Goal: Check status: Check status

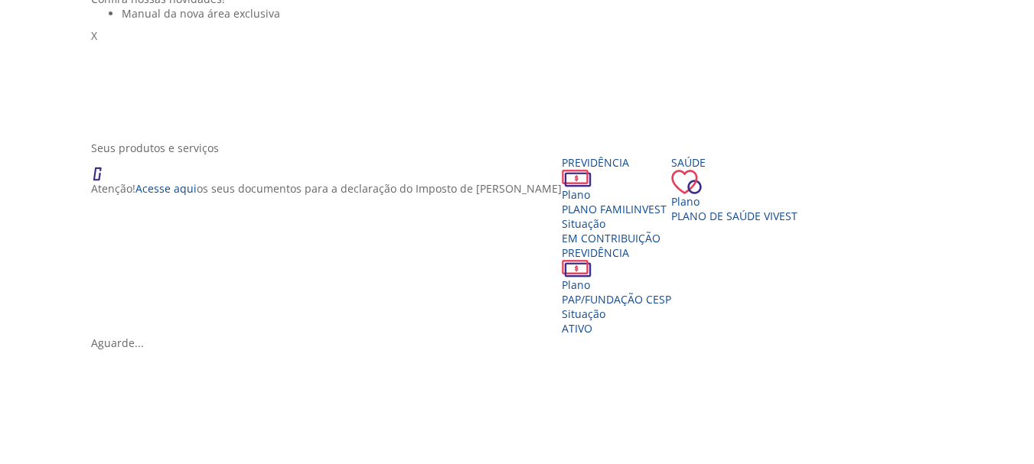
scroll to position [139, 0]
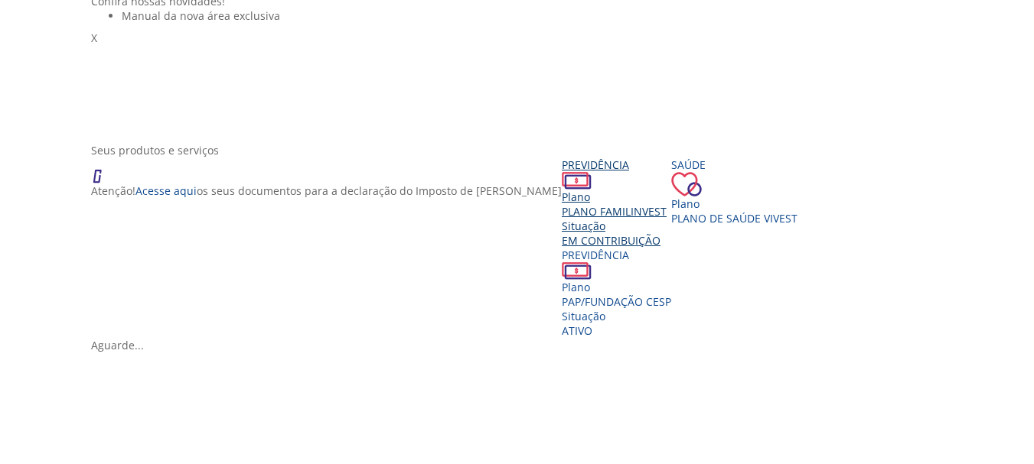
click at [562, 233] on div "Situação" at bounding box center [616, 226] width 109 height 15
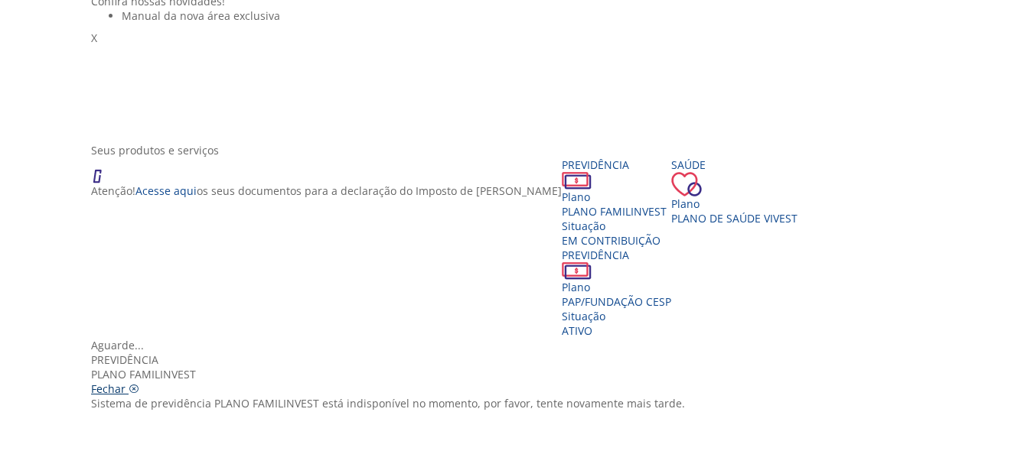
click at [139, 384] on icon "Vivest" at bounding box center [134, 389] width 11 height 11
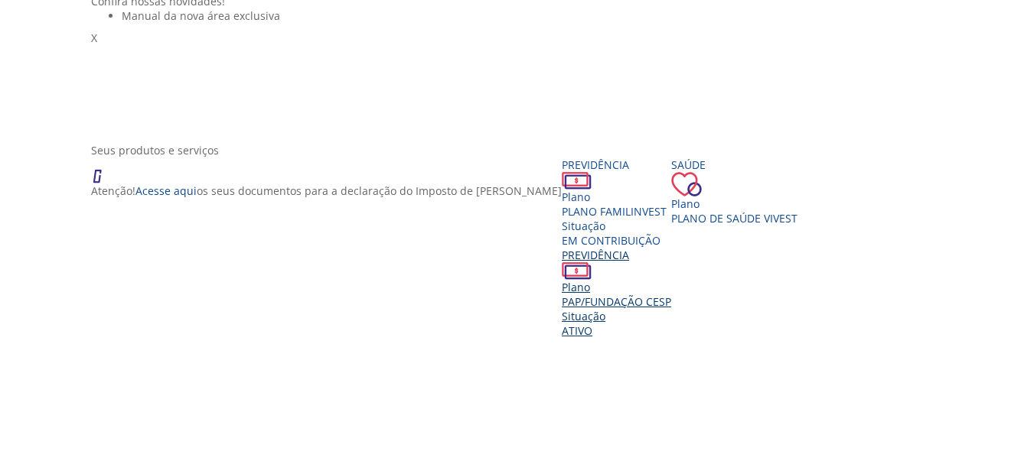
click at [660, 321] on div "Situação" at bounding box center [616, 316] width 109 height 15
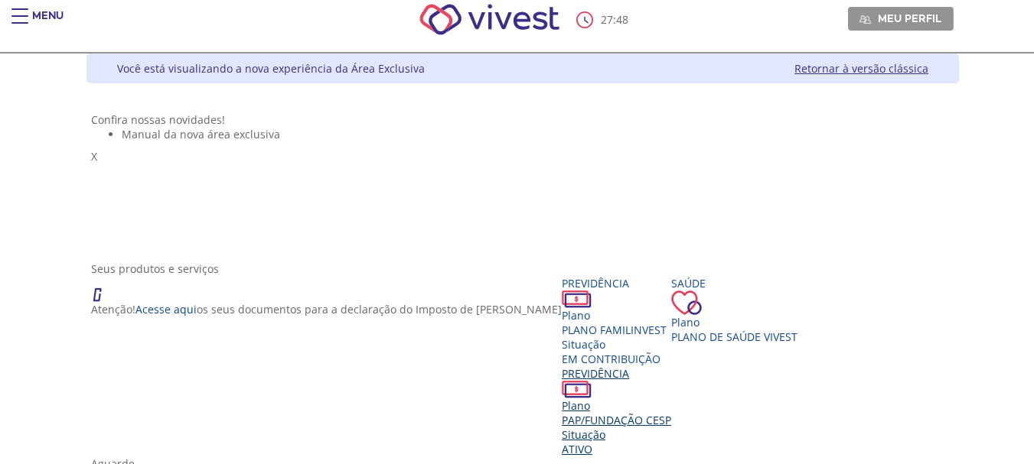
scroll to position [0, 0]
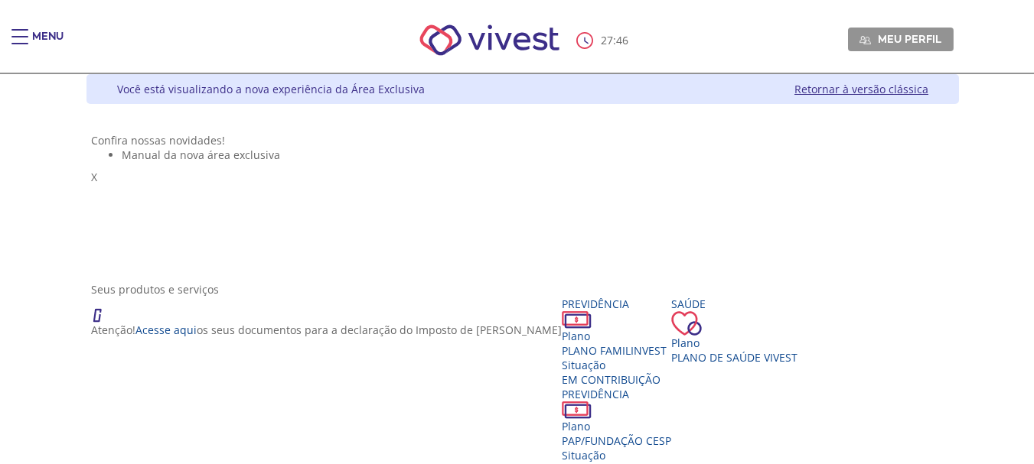
click at [892, 92] on link "Retornar à versão clássica" at bounding box center [861, 89] width 134 height 15
click at [21, 48] on div "Main header" at bounding box center [19, 44] width 17 height 31
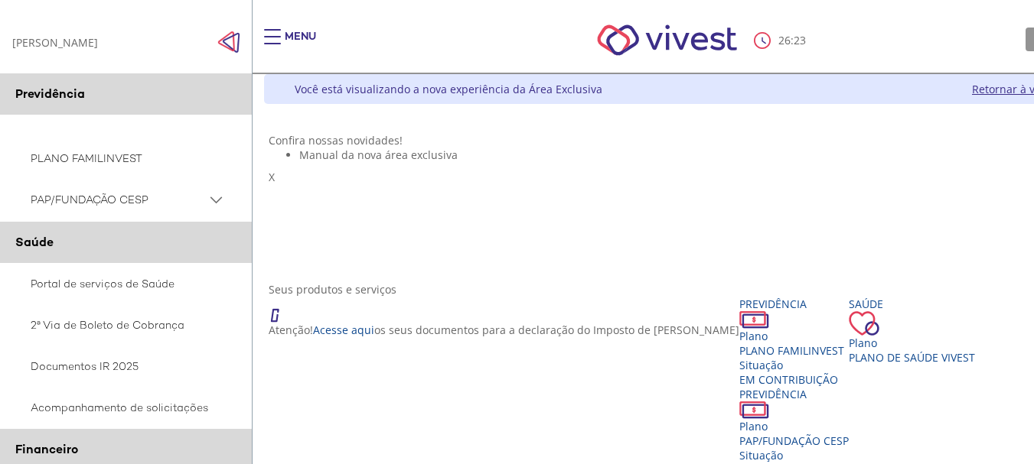
click at [222, 194] on PSAP_dropdown_icon at bounding box center [216, 200] width 19 height 19
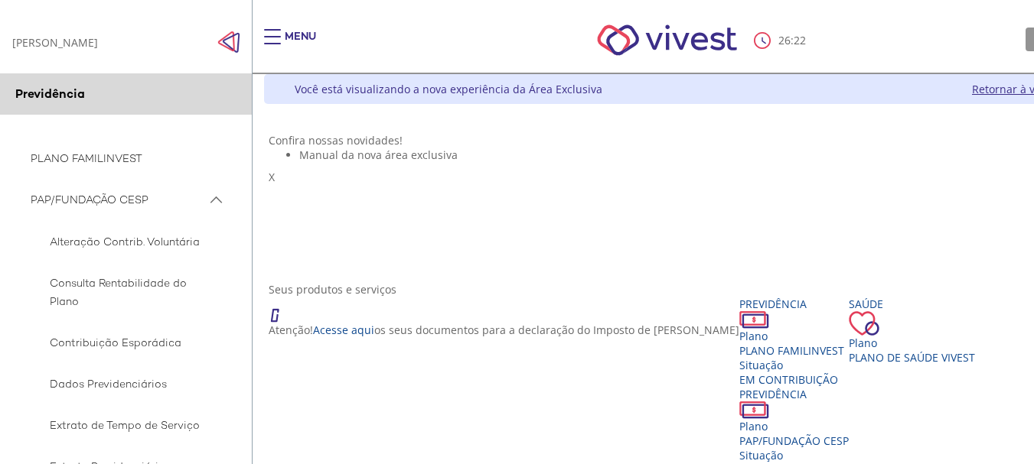
scroll to position [153, 0]
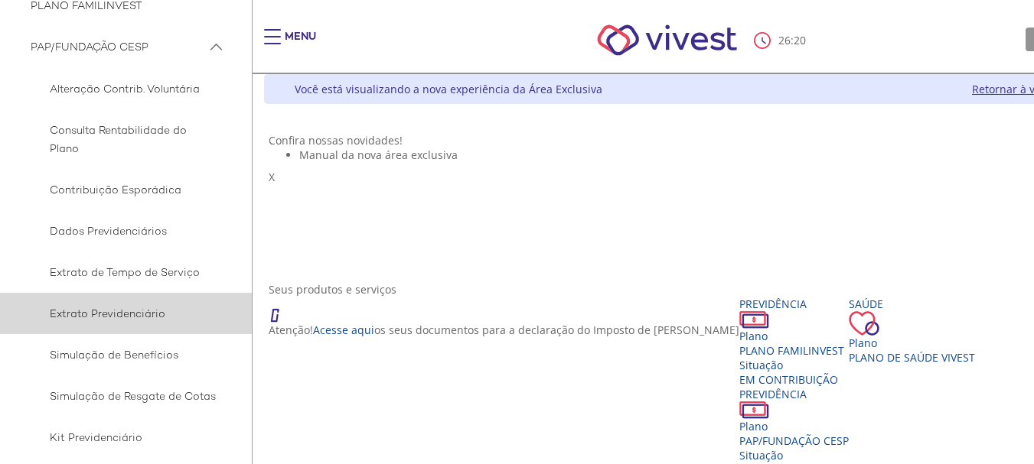
click at [93, 312] on span "Extrato Previdenciário" at bounding box center [124, 314] width 186 height 18
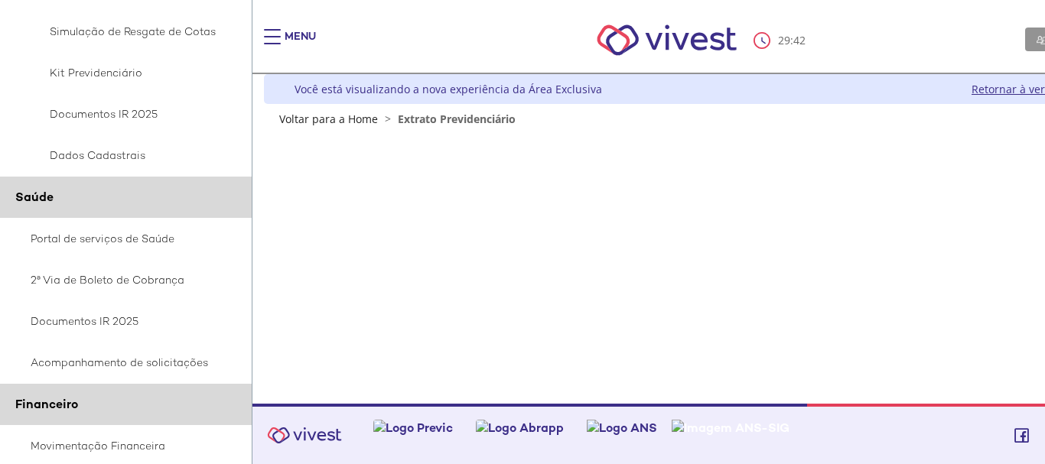
scroll to position [612, 0]
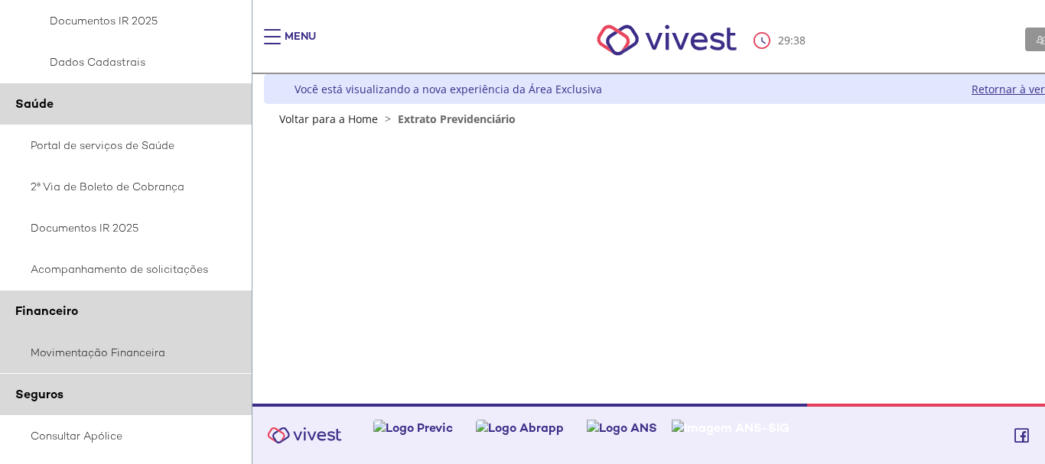
click at [111, 354] on link "Movimentação Financeira" at bounding box center [126, 352] width 253 height 41
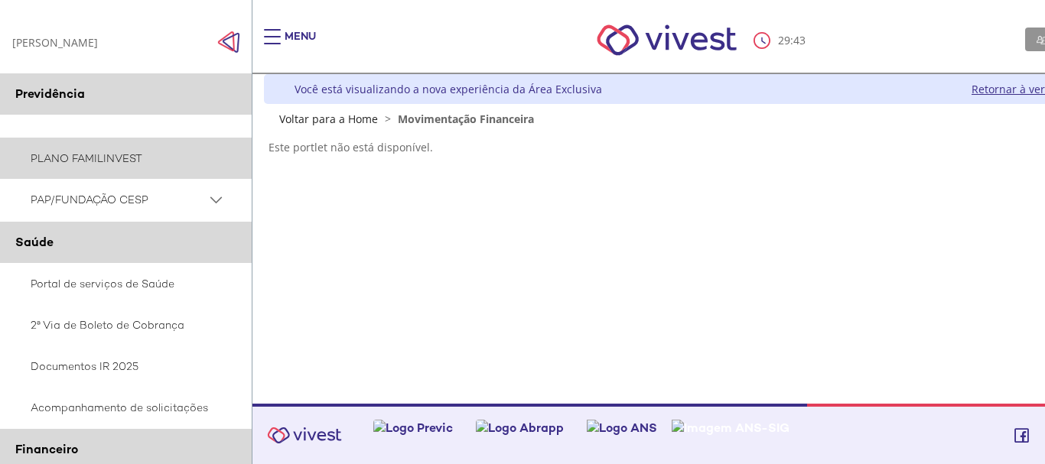
click at [97, 157] on link "PLANO FAMILINVEST" at bounding box center [126, 158] width 253 height 41
